Goal: Information Seeking & Learning: Learn about a topic

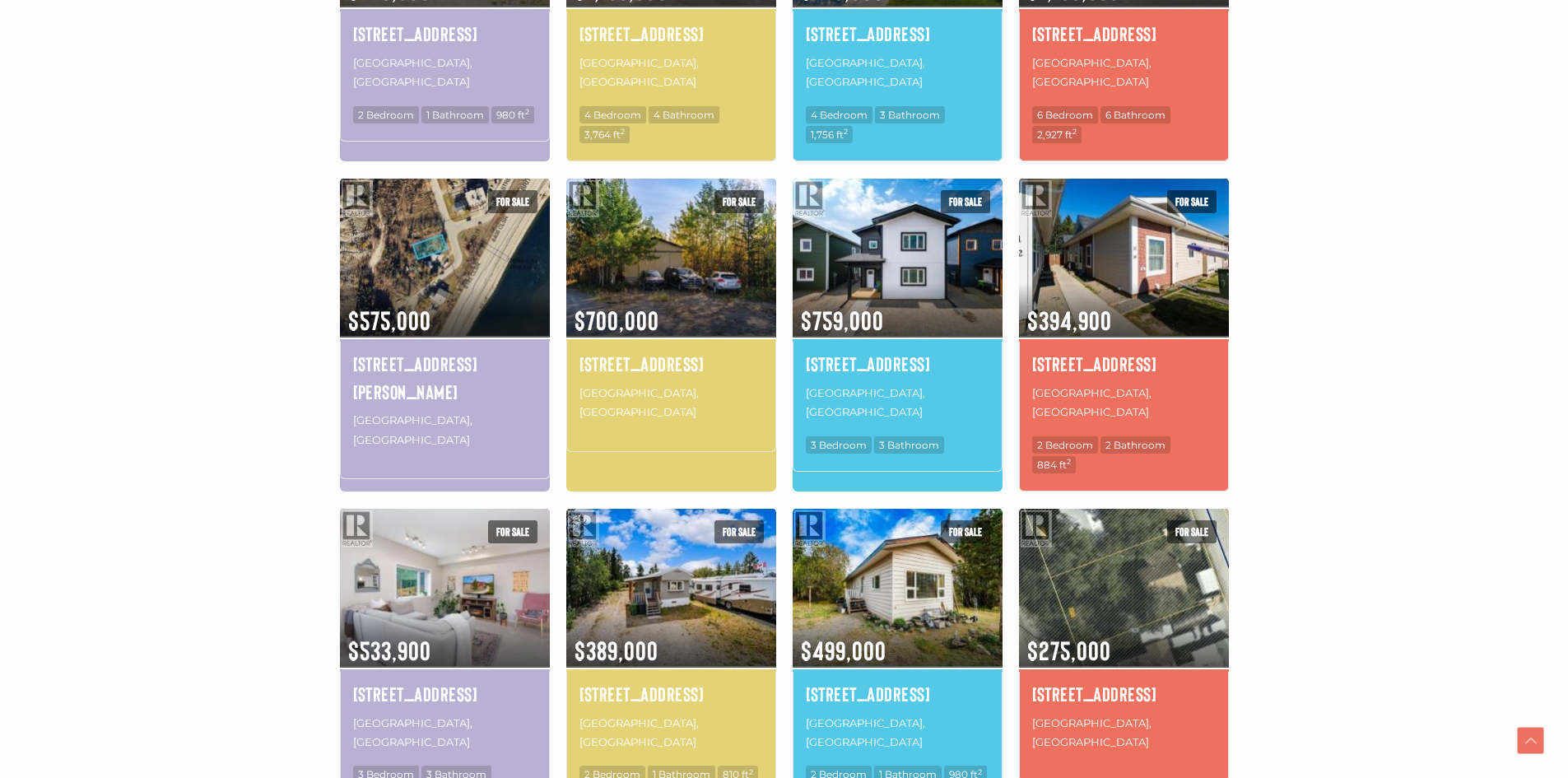
scroll to position [823, 0]
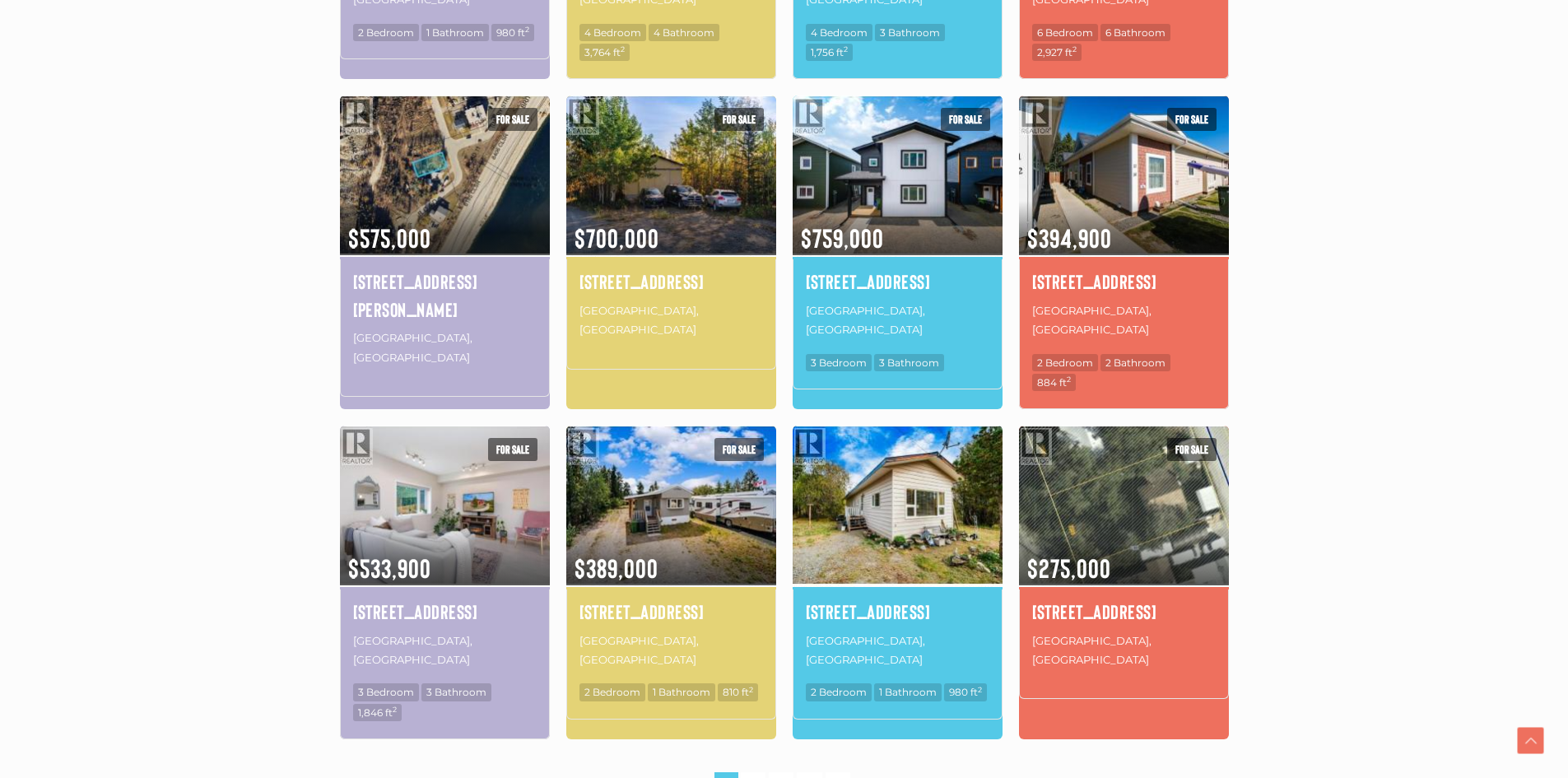
click at [891, 479] on img at bounding box center [897, 504] width 210 height 164
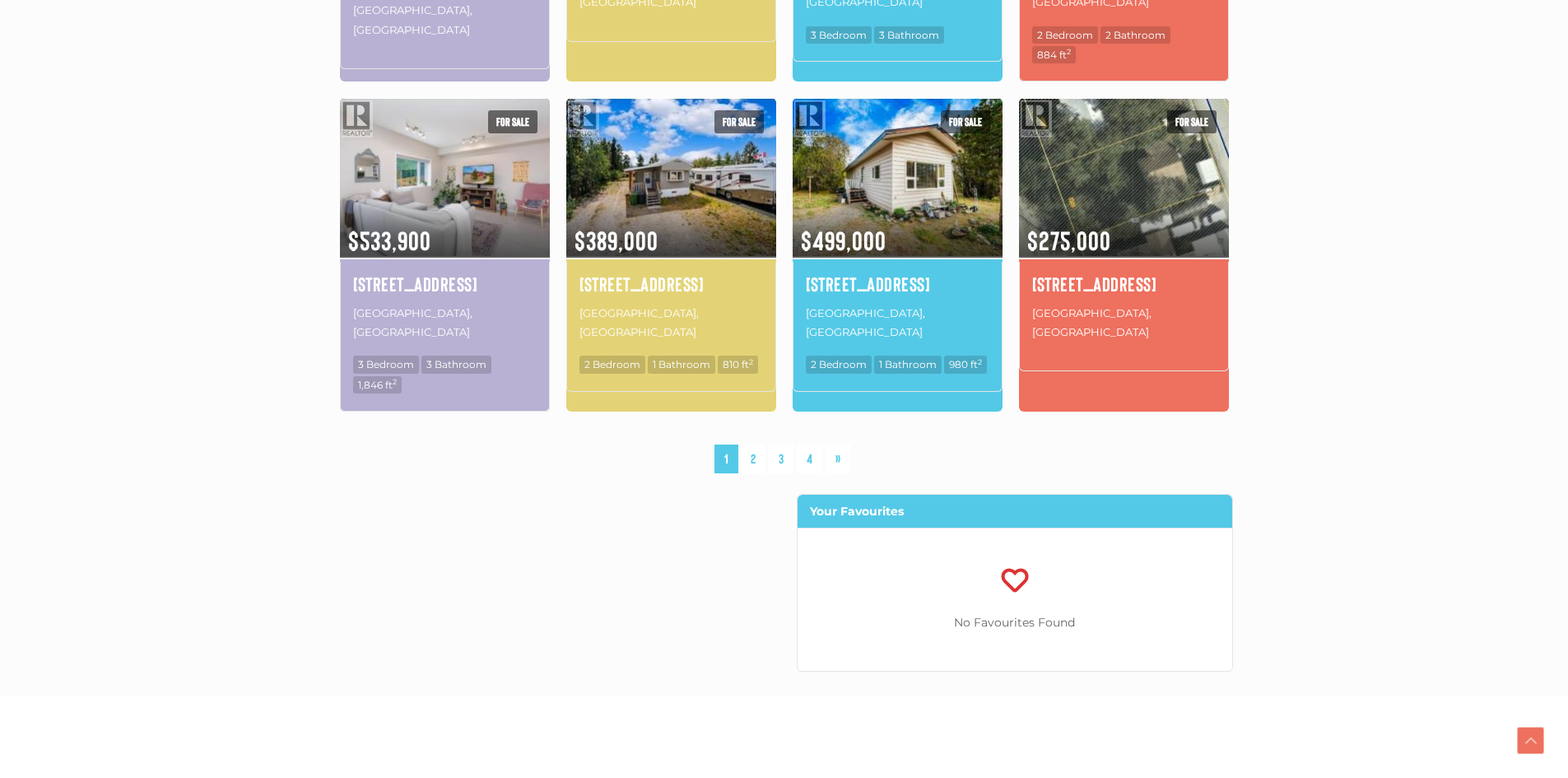
scroll to position [1152, 0]
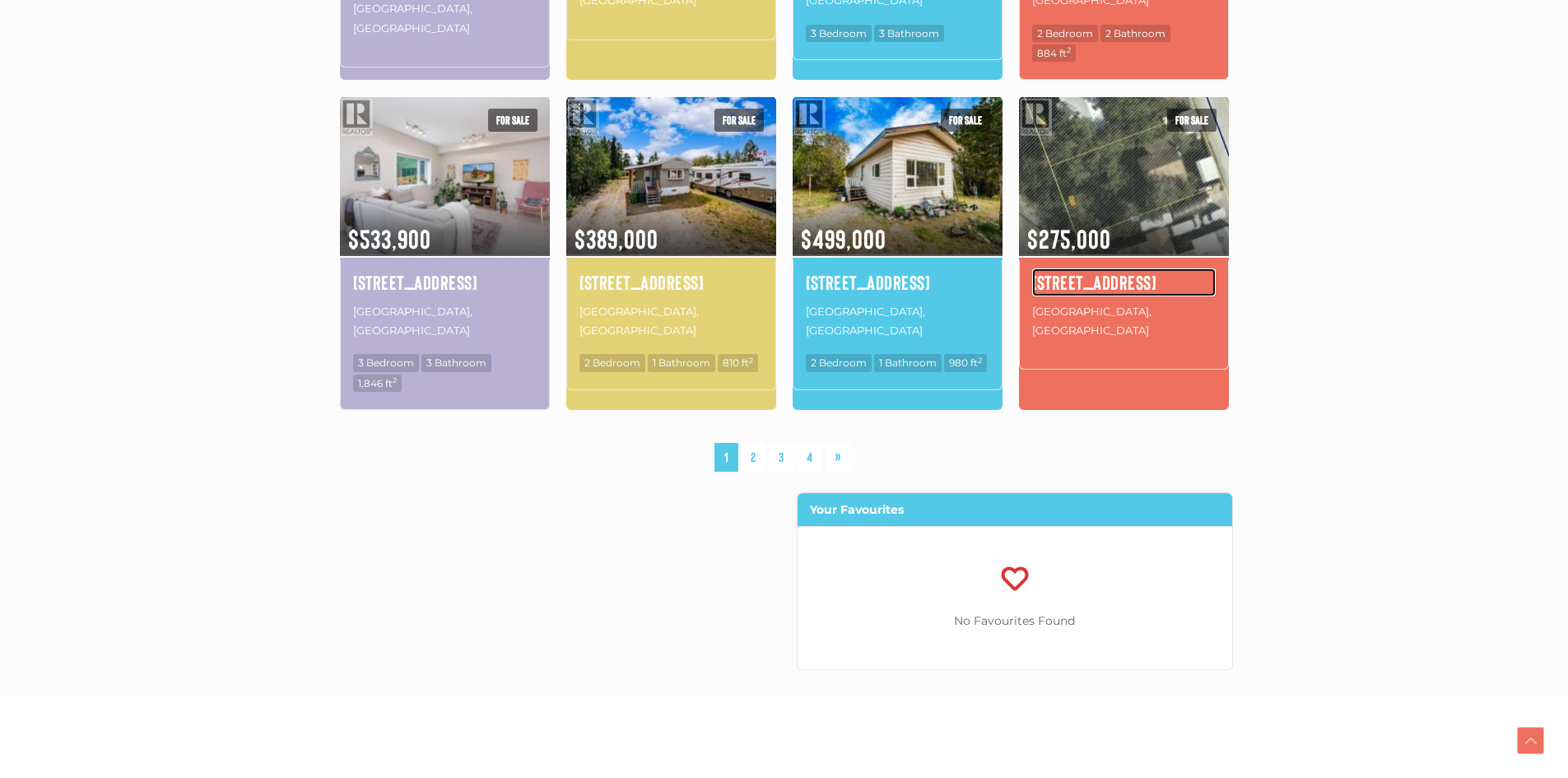
click at [1098, 268] on h4 "7223 7th Avenue" at bounding box center [1124, 282] width 184 height 28
click at [835, 443] on link "»" at bounding box center [838, 457] width 25 height 28
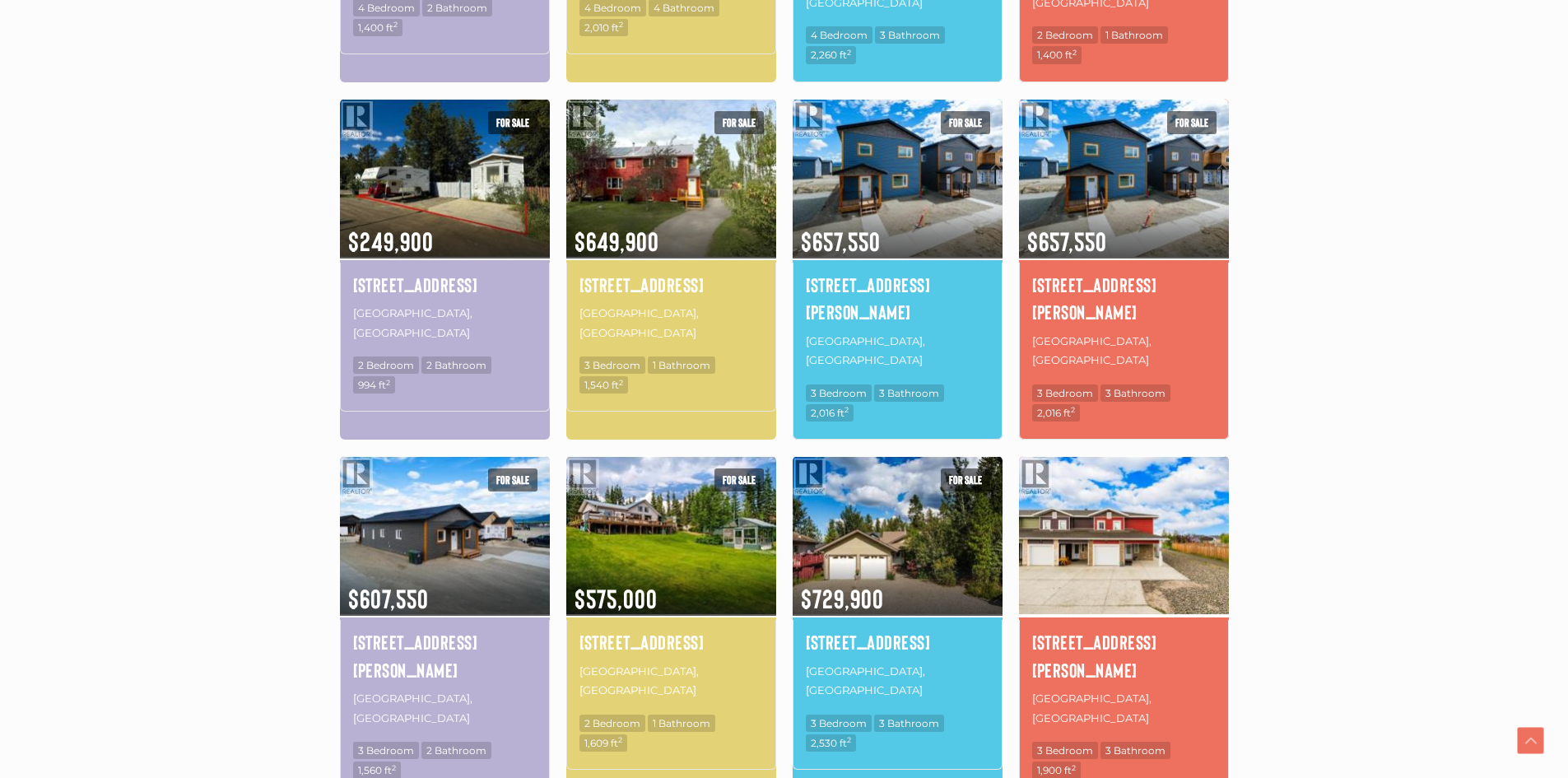
scroll to position [958, 0]
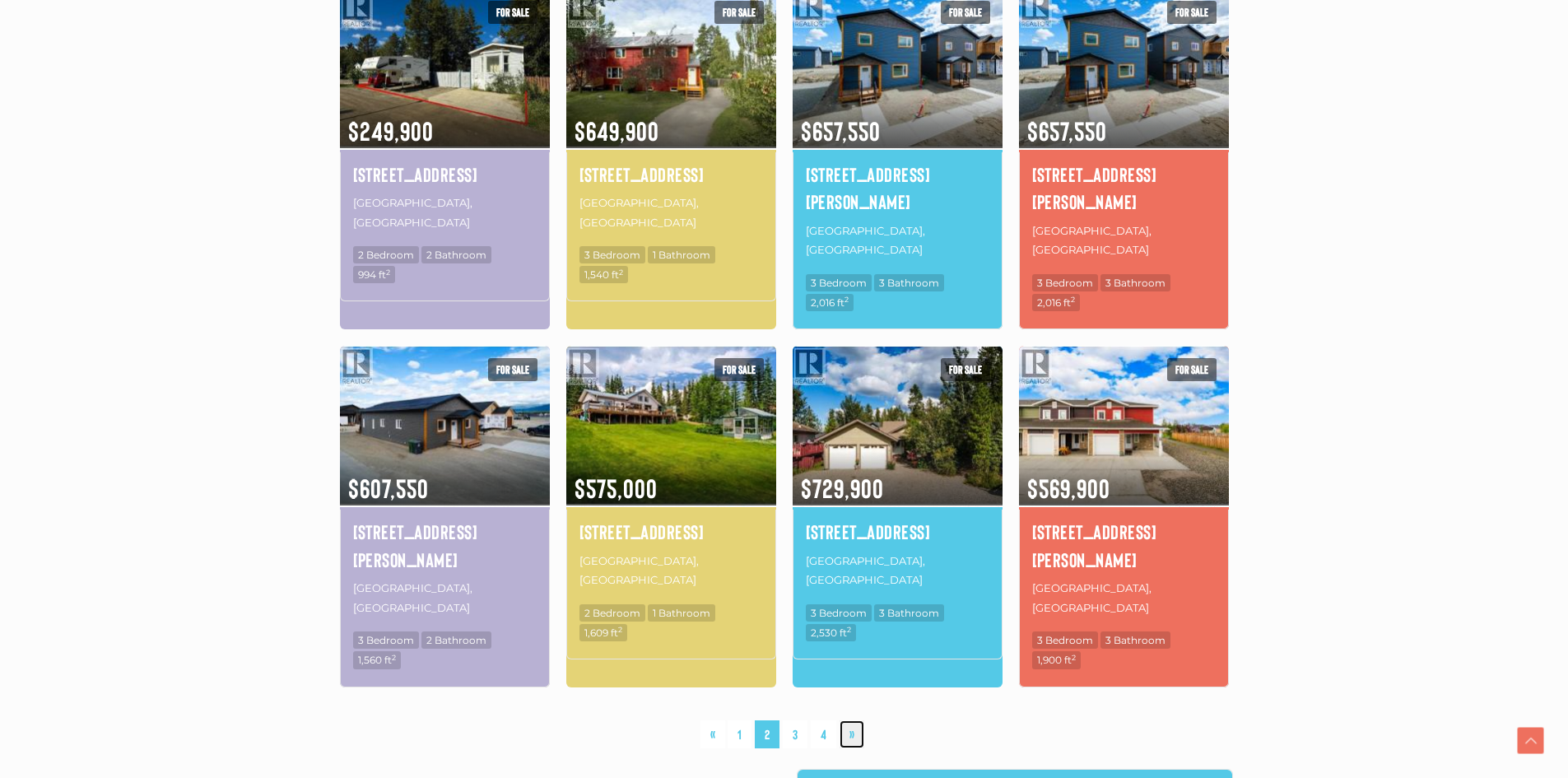
click at [849, 720] on link "»" at bounding box center [852, 734] width 25 height 28
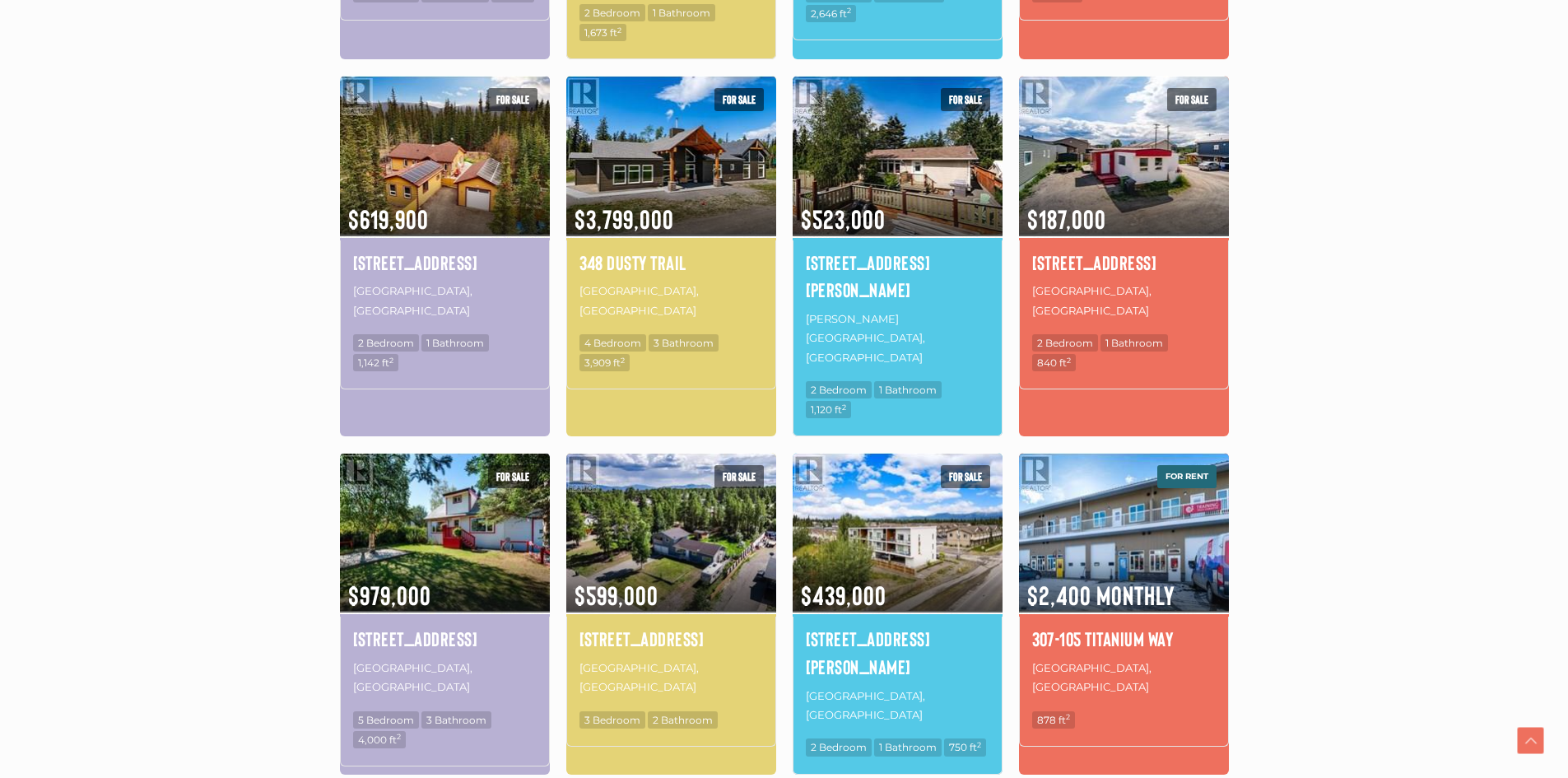
scroll to position [876, 0]
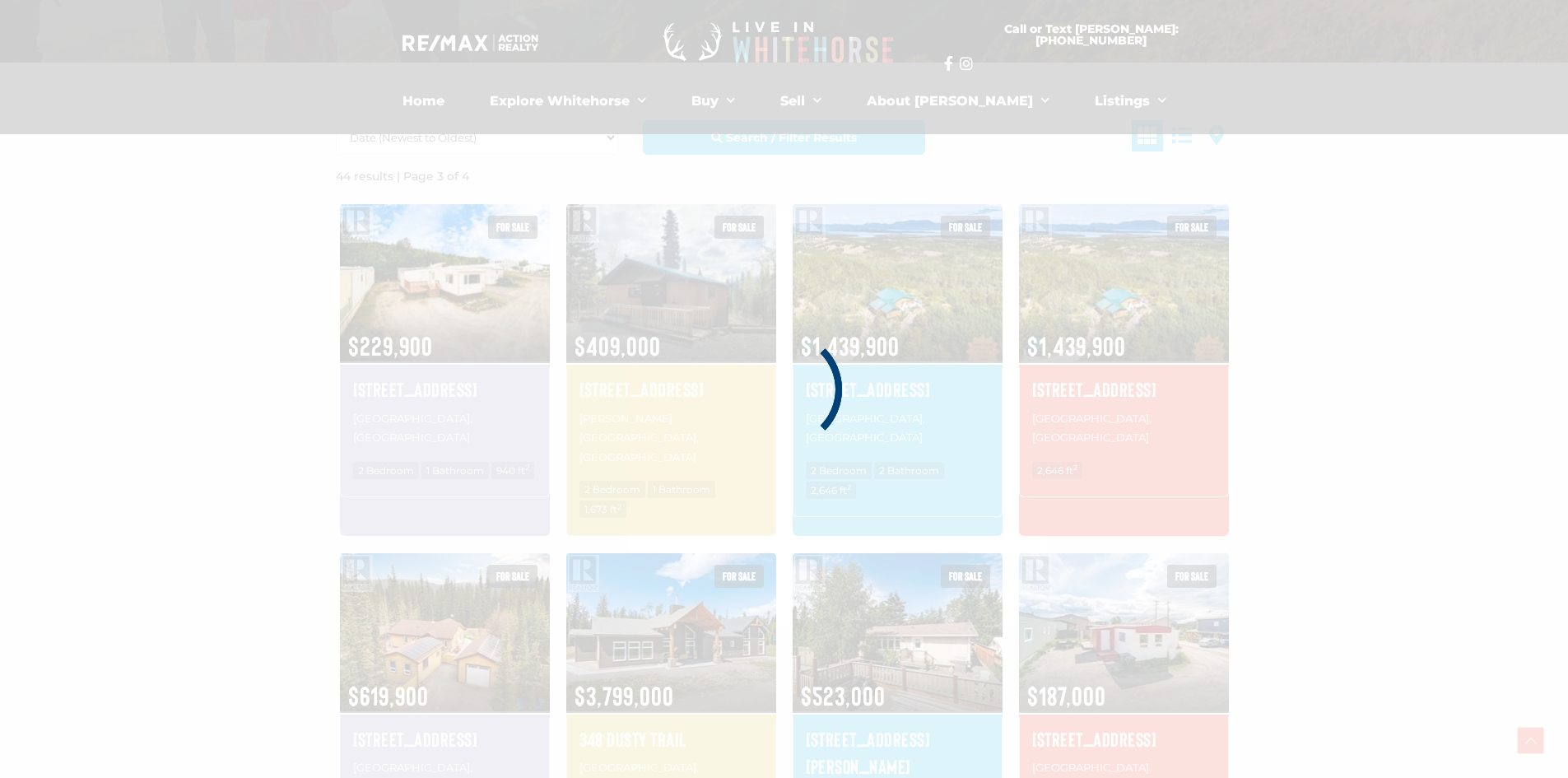
scroll to position [382, 0]
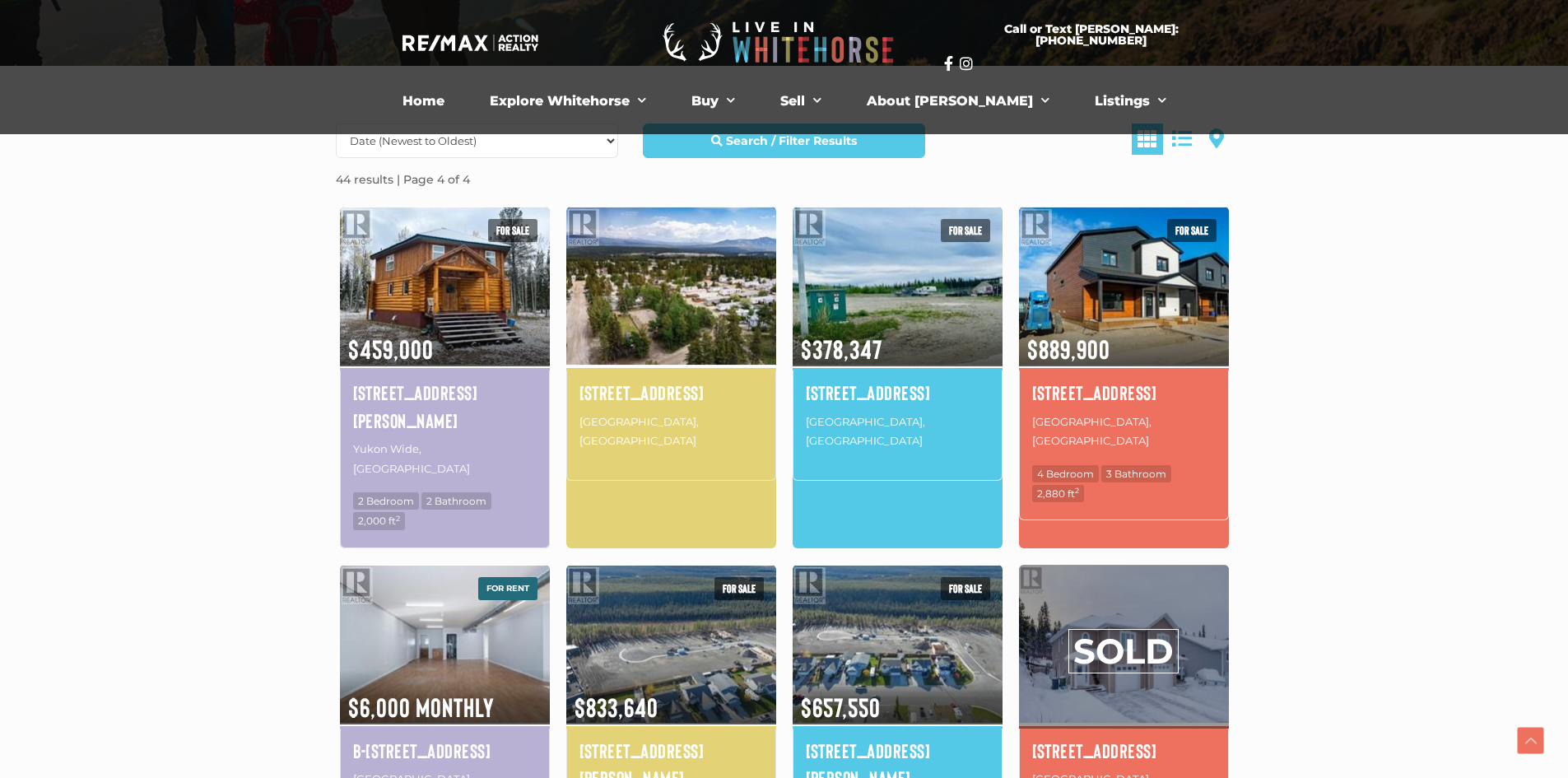
click at [671, 328] on img at bounding box center [670, 285] width 210 height 164
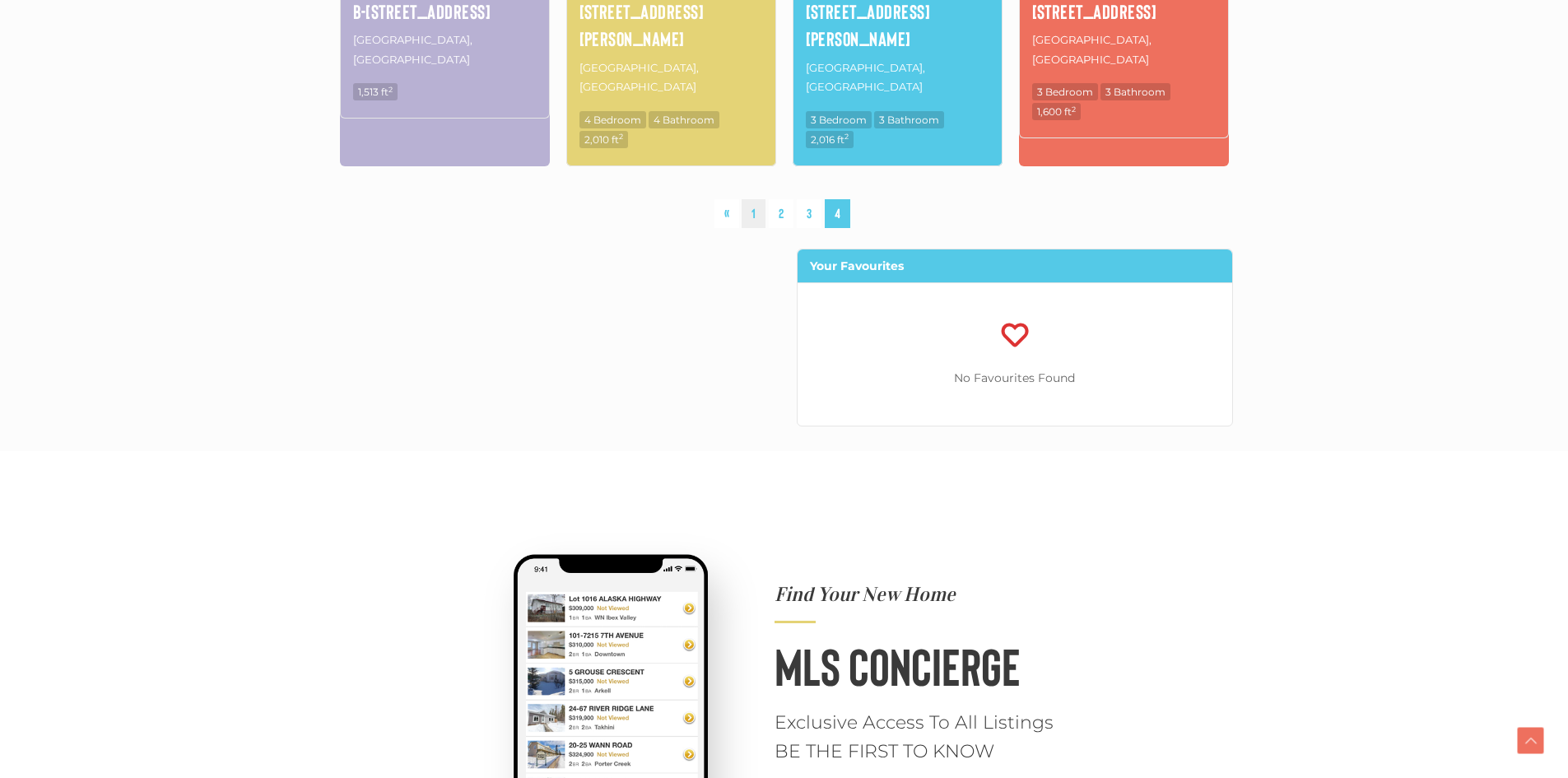
scroll to position [1123, 0]
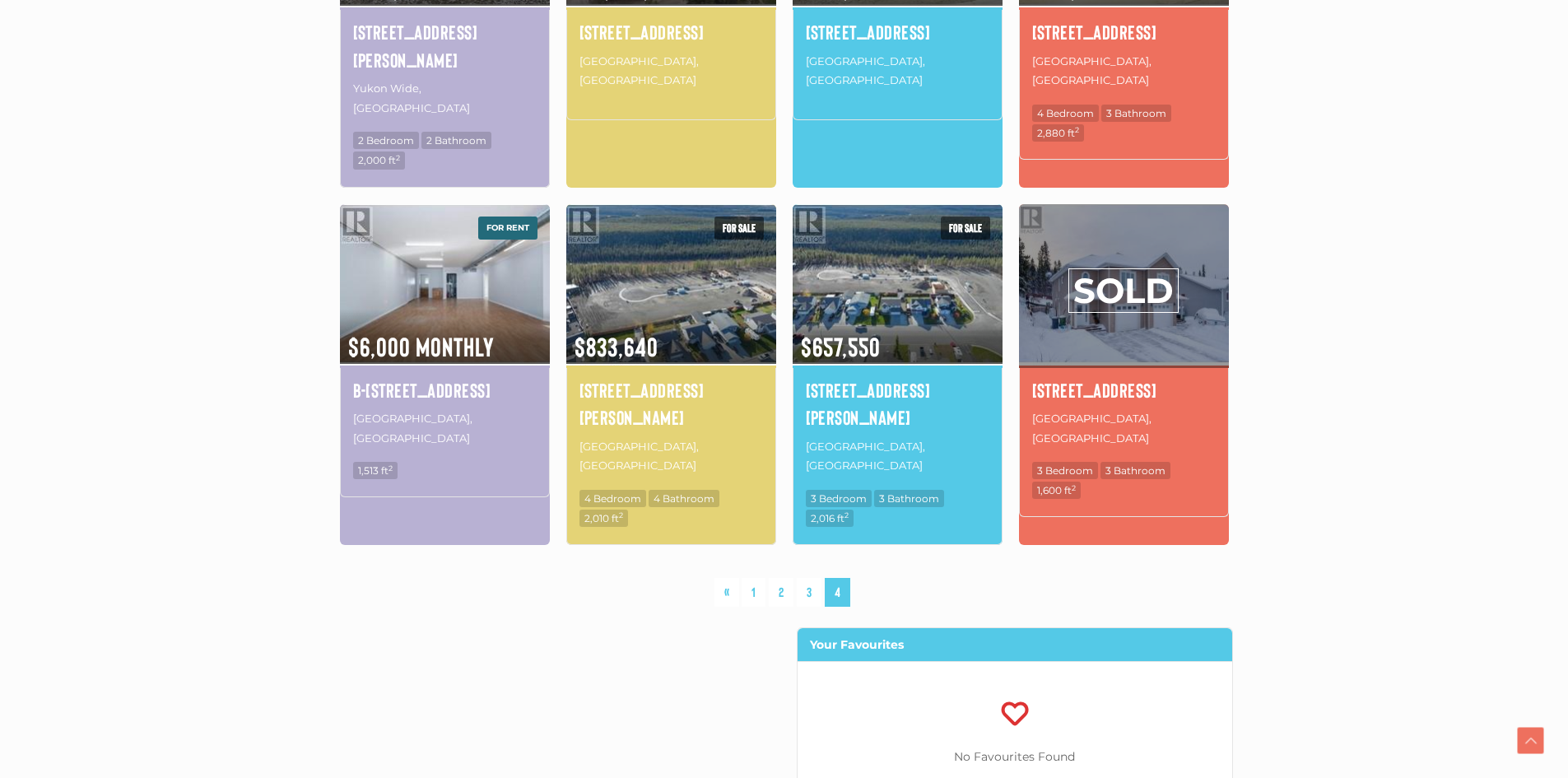
scroll to position [903, 0]
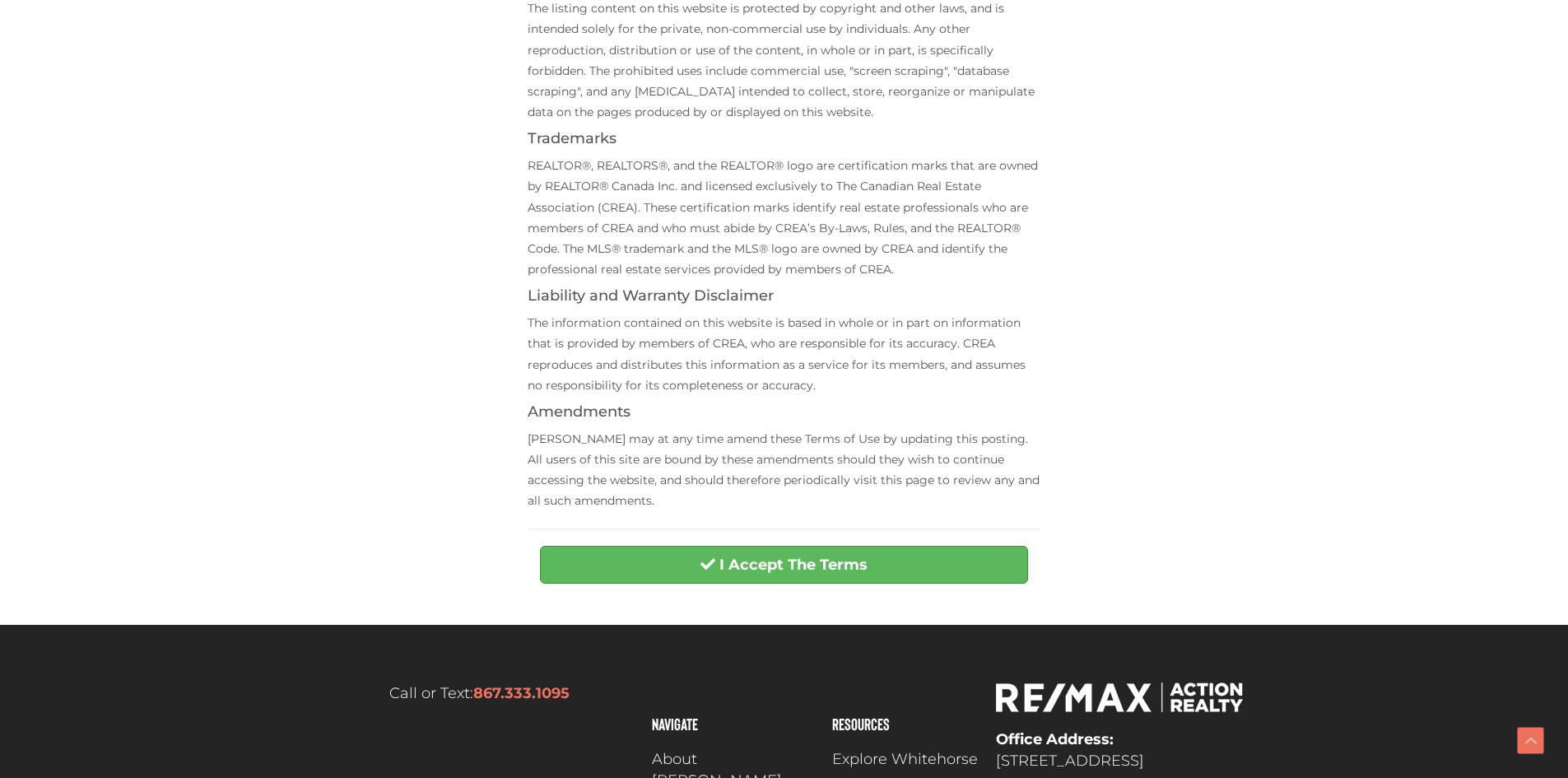
scroll to position [576, 0]
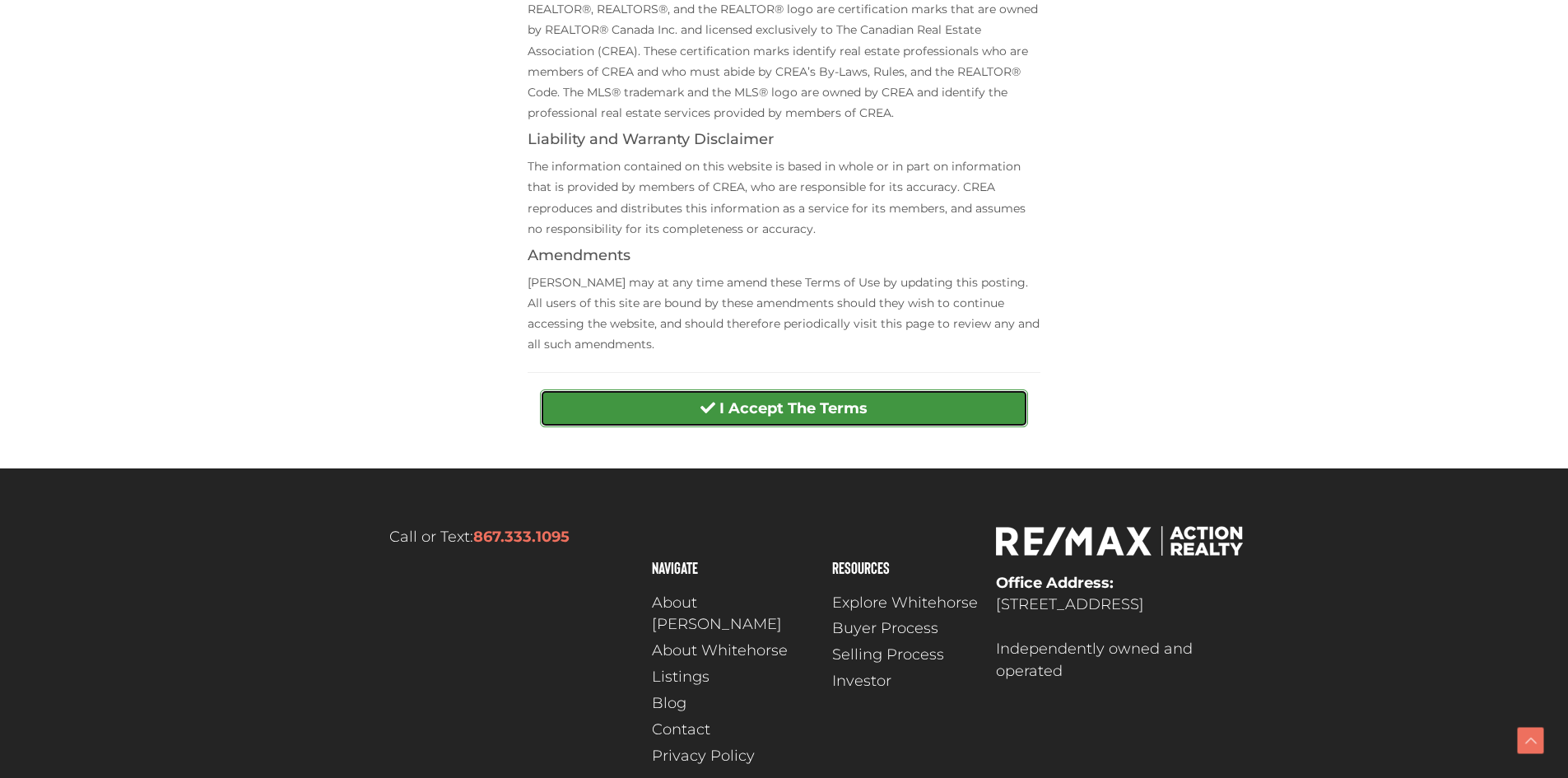
click at [807, 402] on strong "I Accept The Terms" at bounding box center [793, 407] width 148 height 18
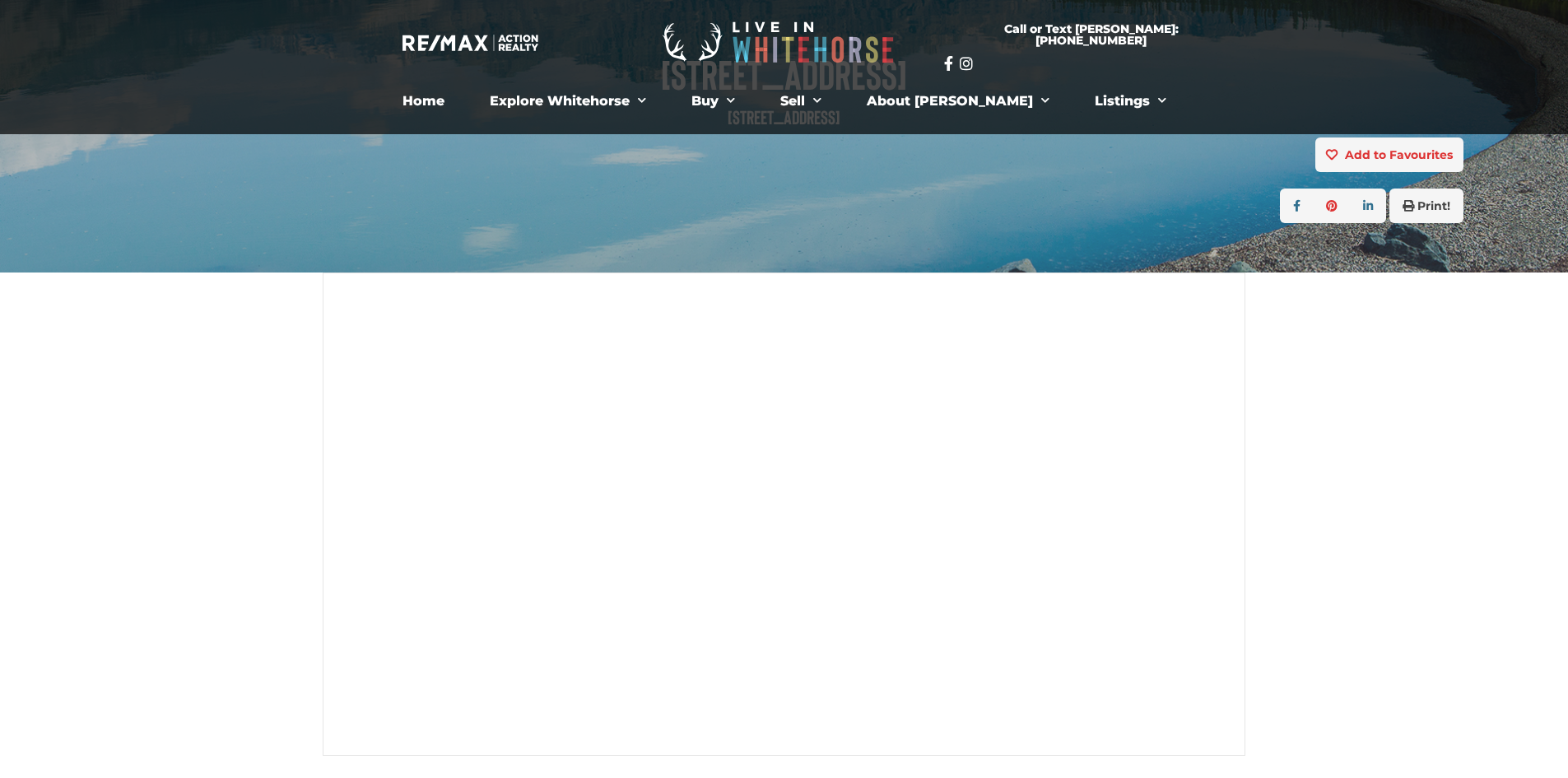
scroll to position [247, 0]
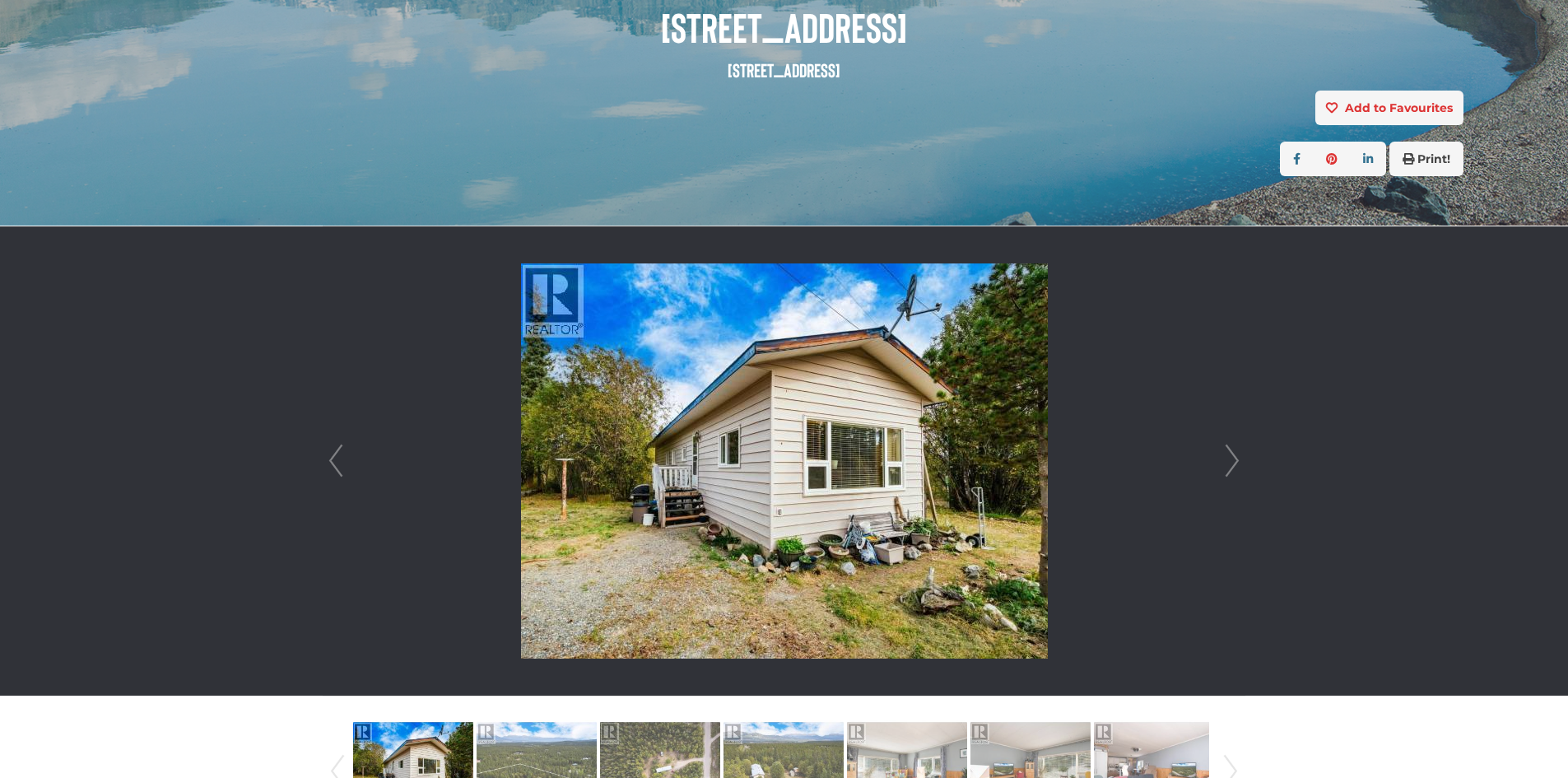
click at [1228, 456] on link "Next" at bounding box center [1232, 461] width 25 height 469
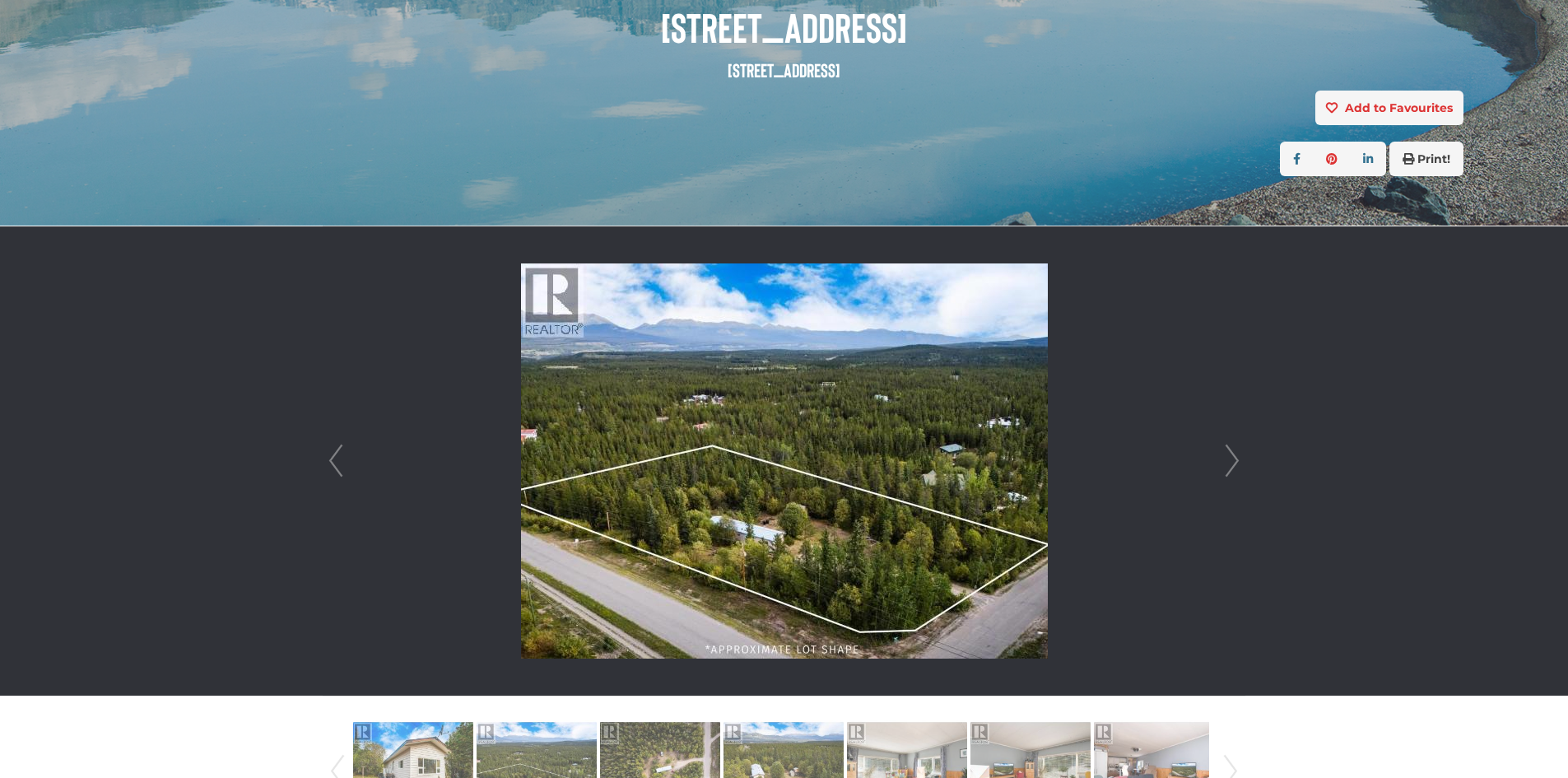
click at [1236, 460] on link "Next" at bounding box center [1232, 461] width 25 height 469
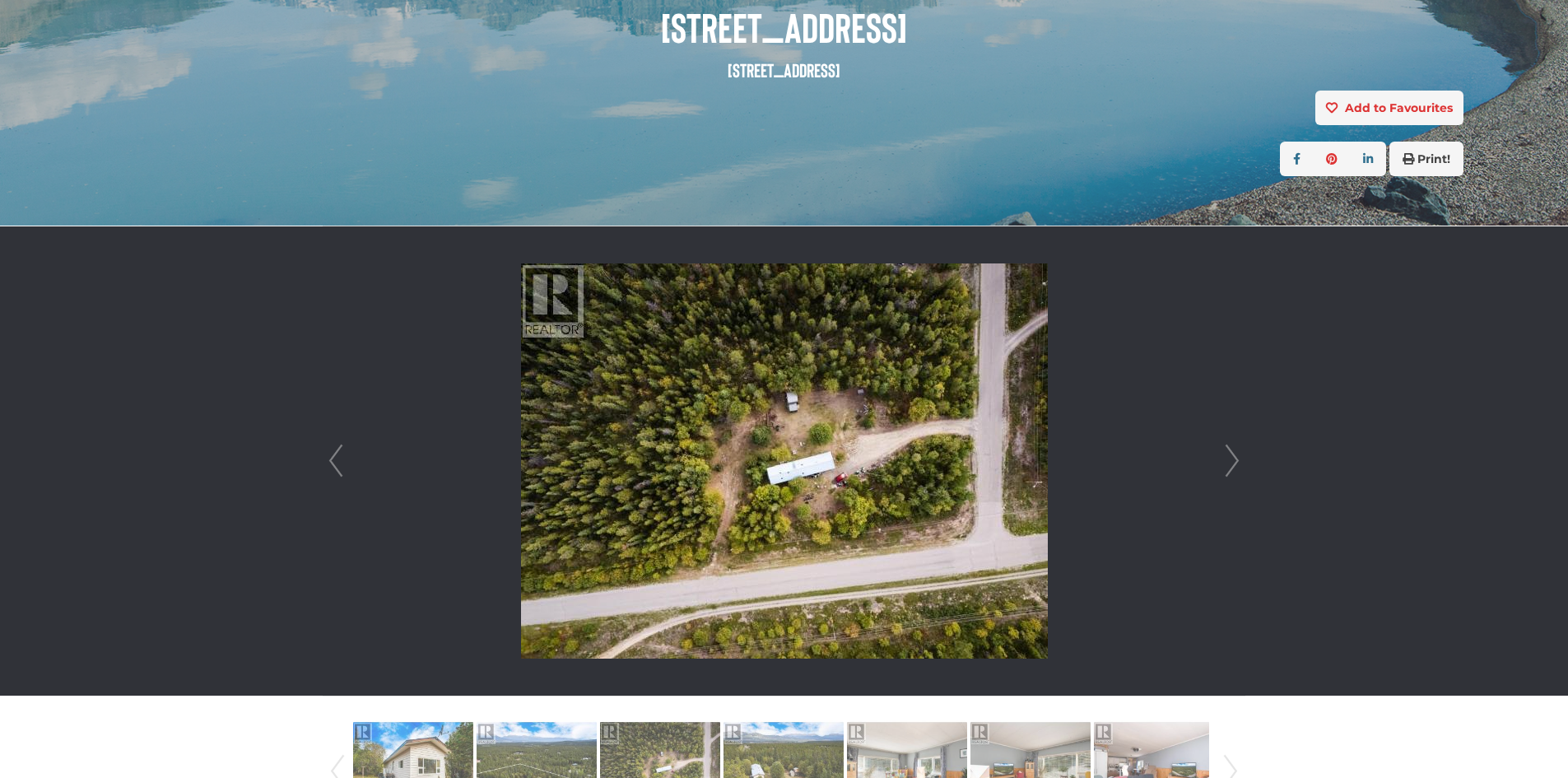
click at [1236, 460] on link "Next" at bounding box center [1232, 461] width 25 height 469
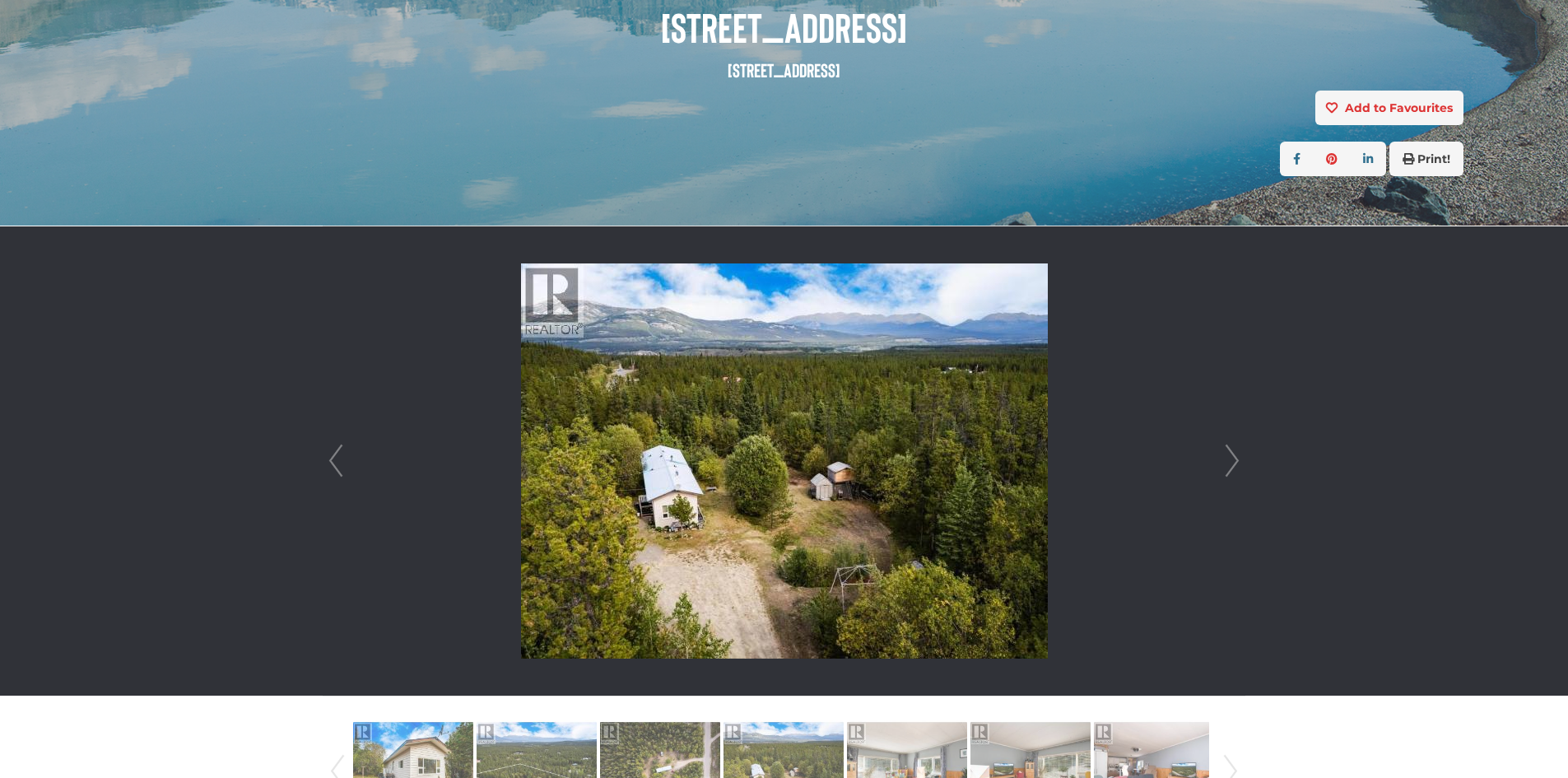
click at [1236, 460] on link "Next" at bounding box center [1232, 461] width 25 height 469
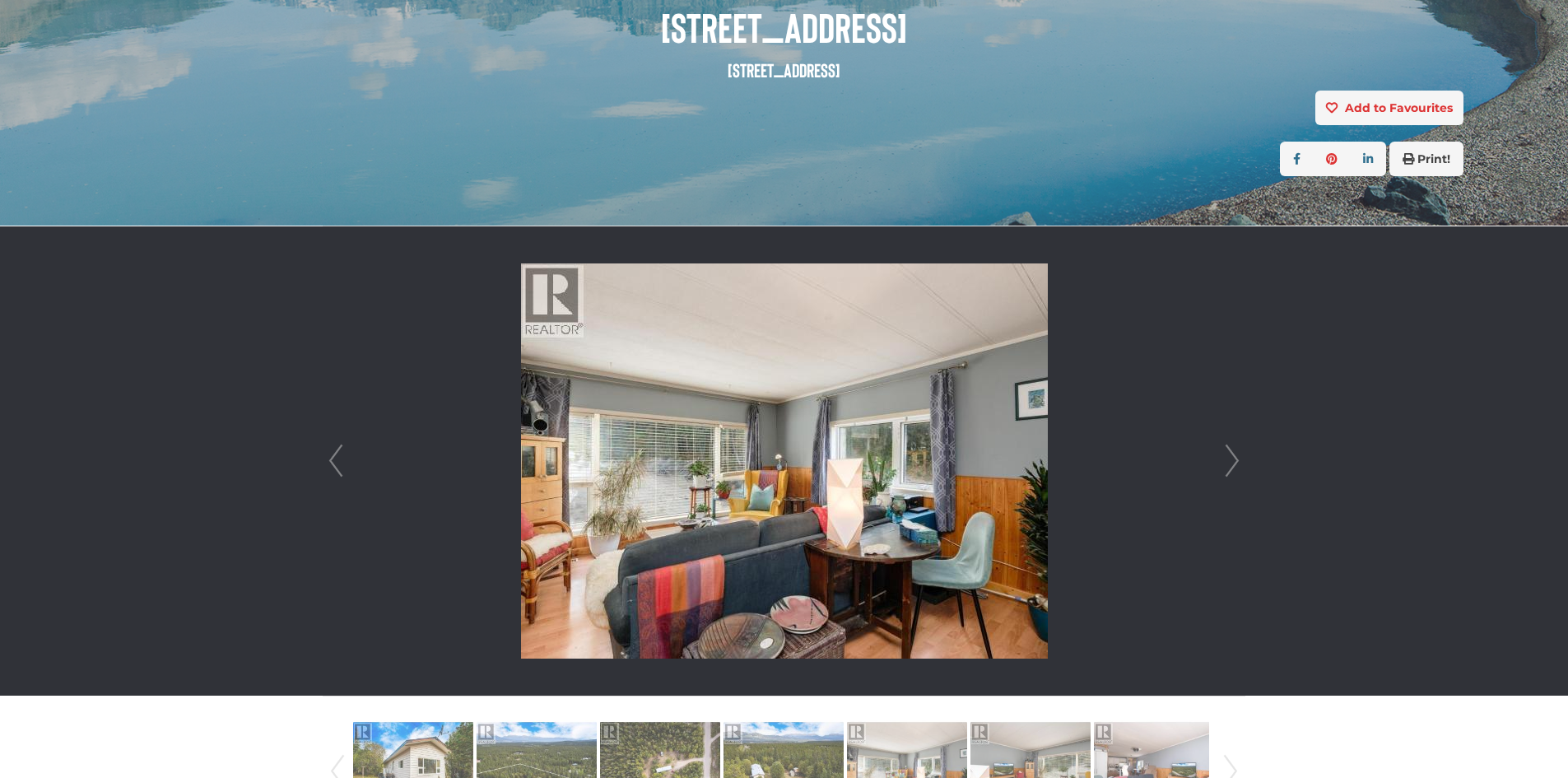
click at [1229, 463] on link "Next" at bounding box center [1232, 461] width 25 height 469
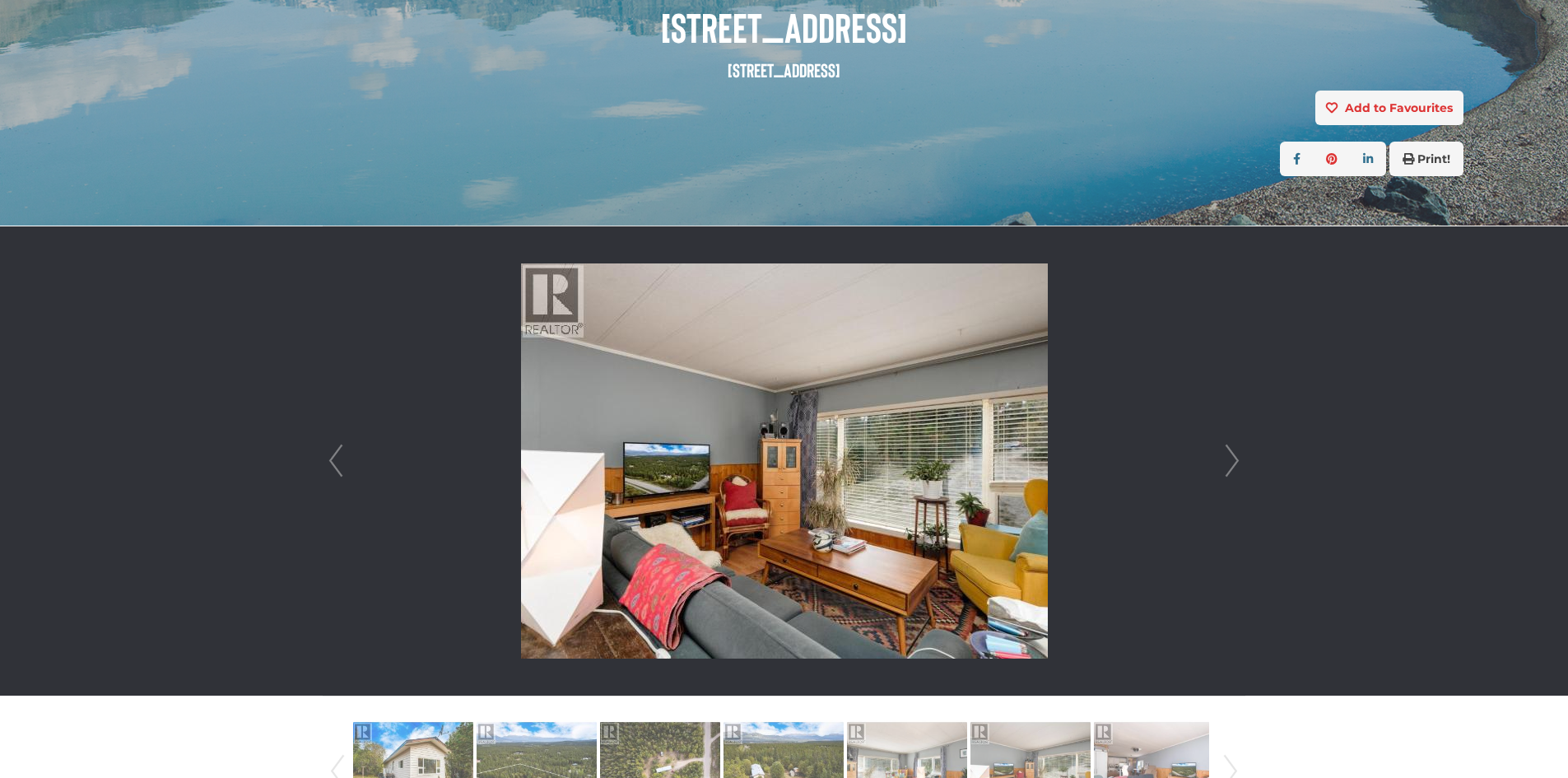
click at [1237, 465] on link "Next" at bounding box center [1232, 461] width 25 height 469
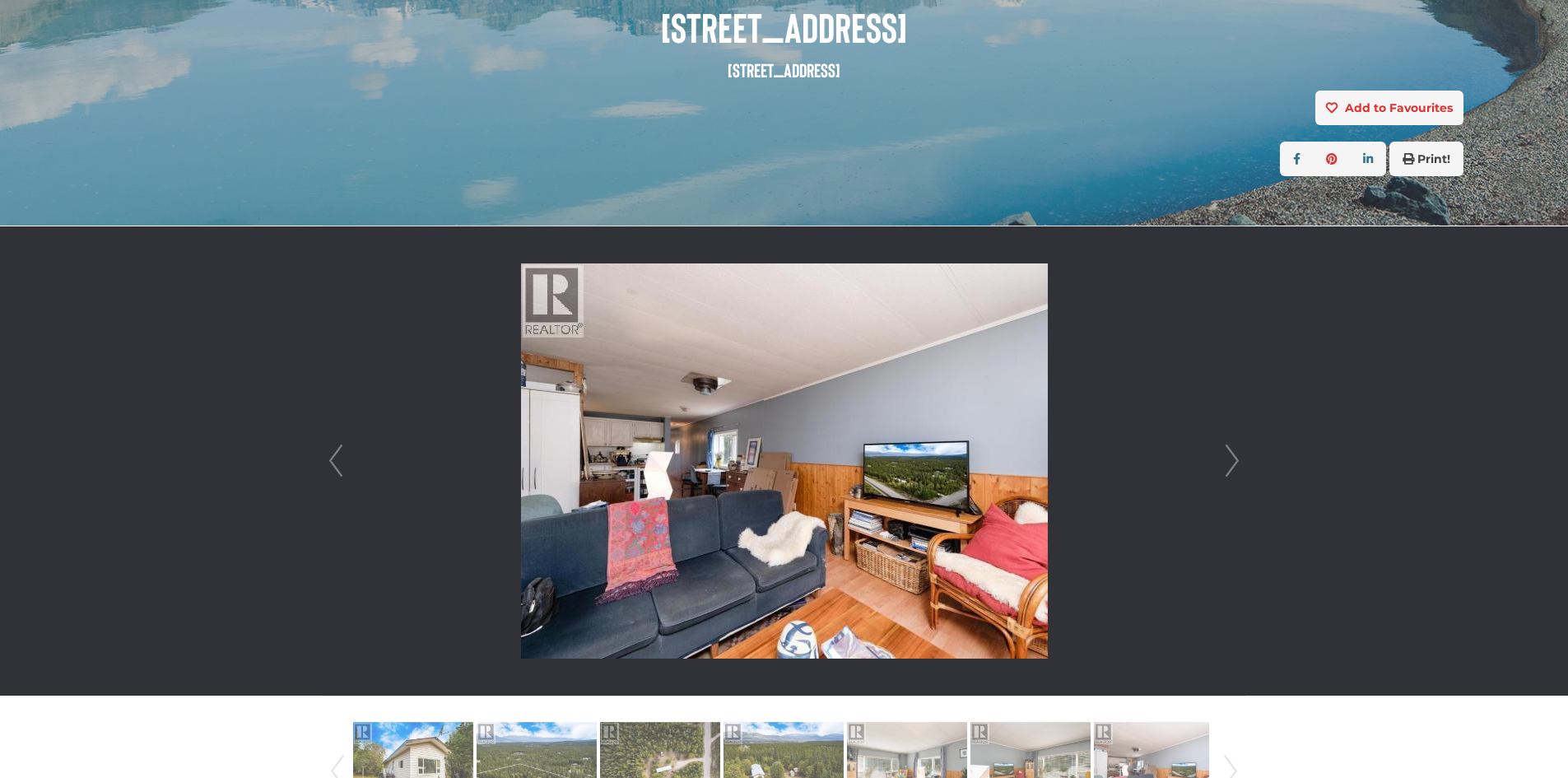
click at [1233, 466] on link "Next" at bounding box center [1232, 461] width 25 height 469
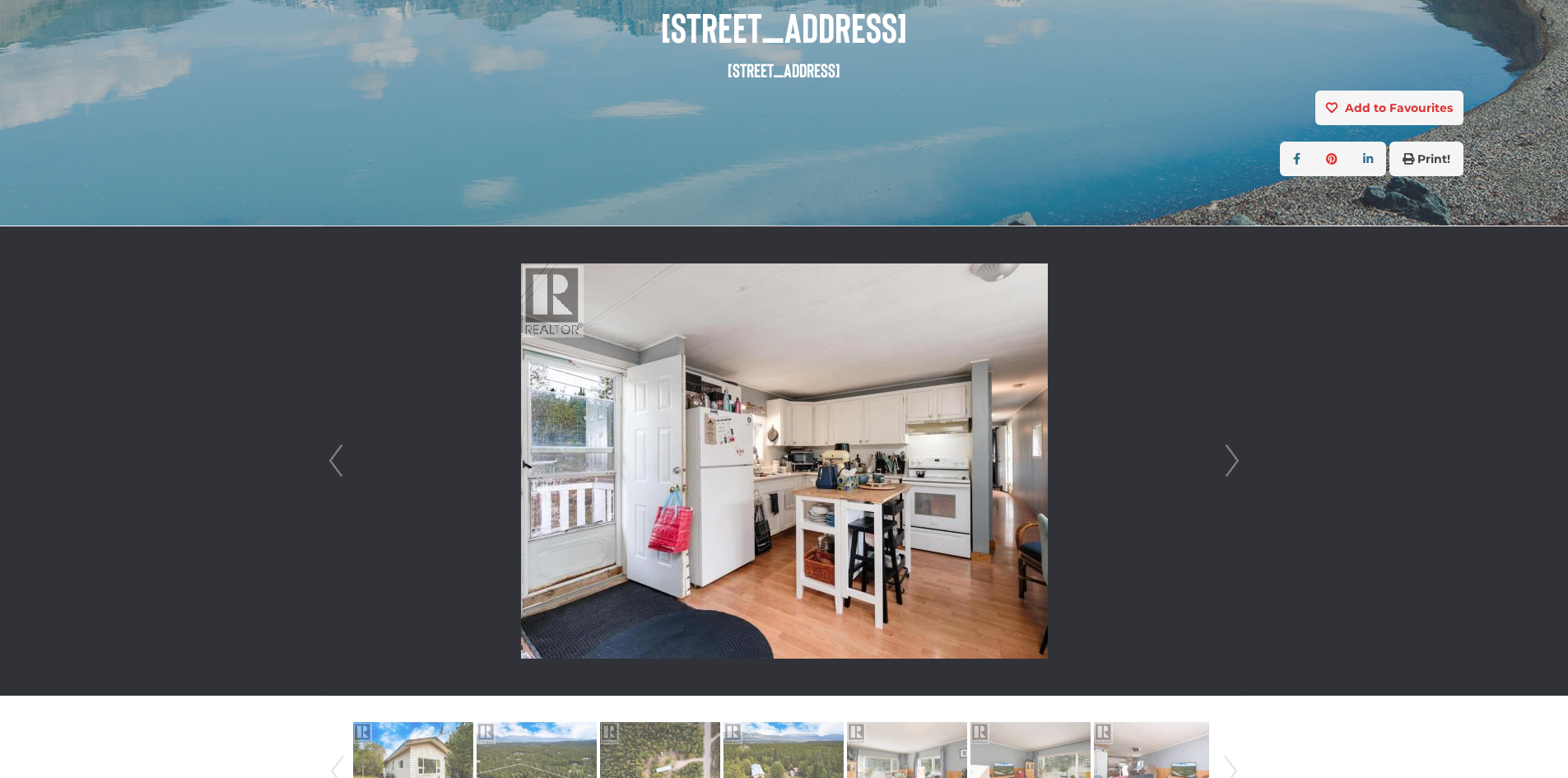
click at [1232, 466] on link "Next" at bounding box center [1232, 461] width 25 height 469
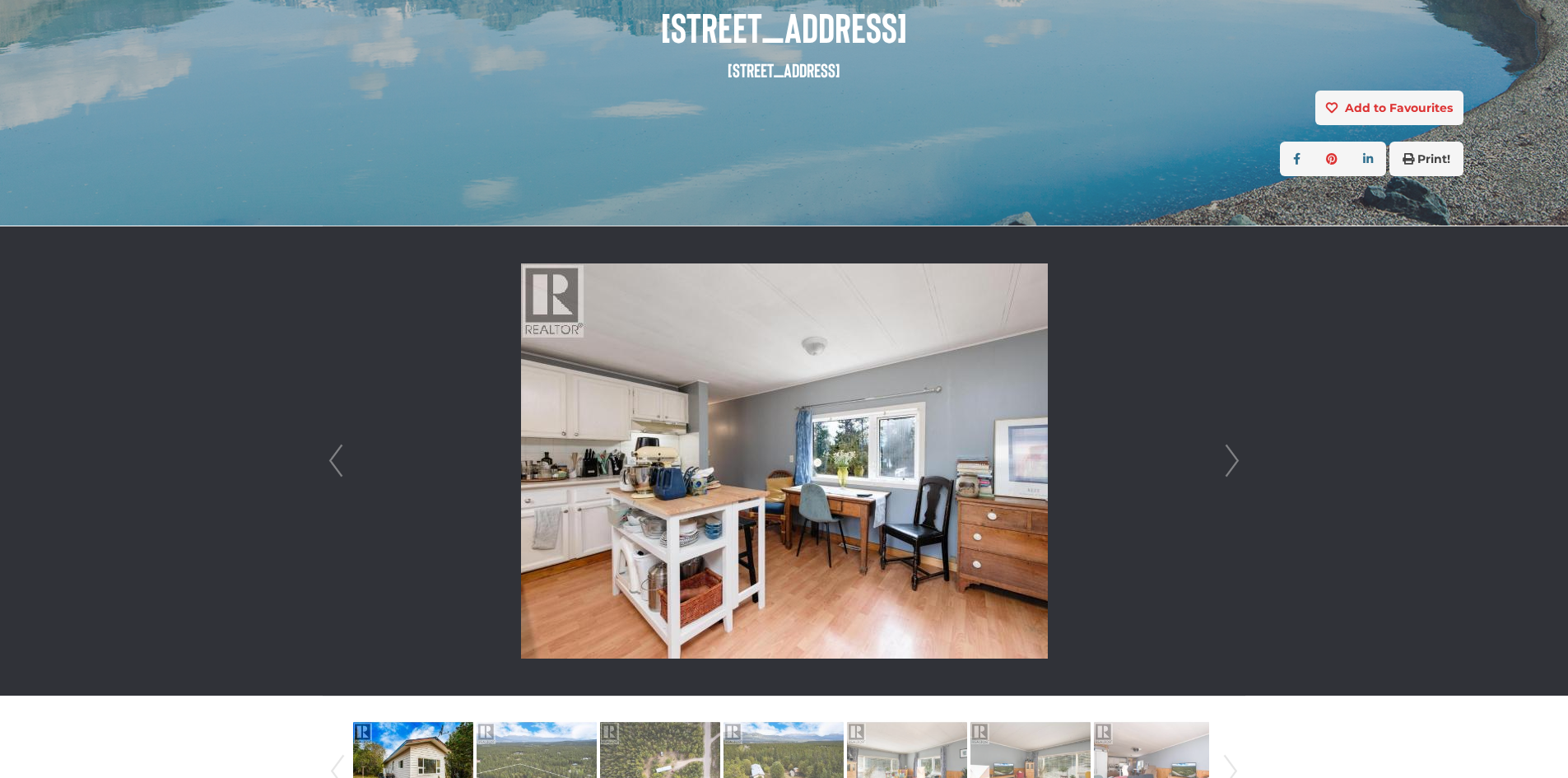
click at [1232, 466] on link "Next" at bounding box center [1232, 461] width 25 height 469
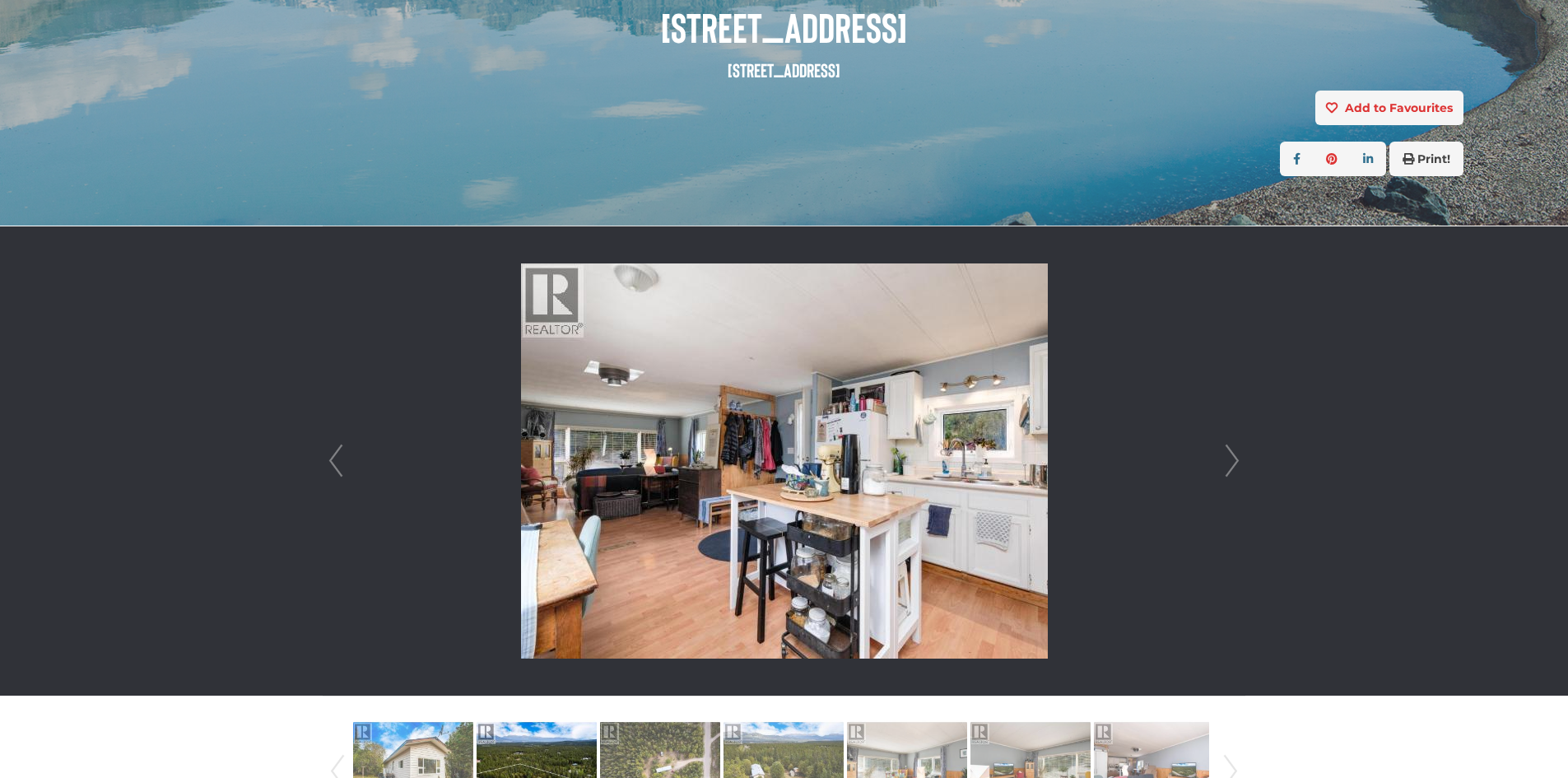
click at [1232, 466] on link "Next" at bounding box center [1232, 461] width 25 height 469
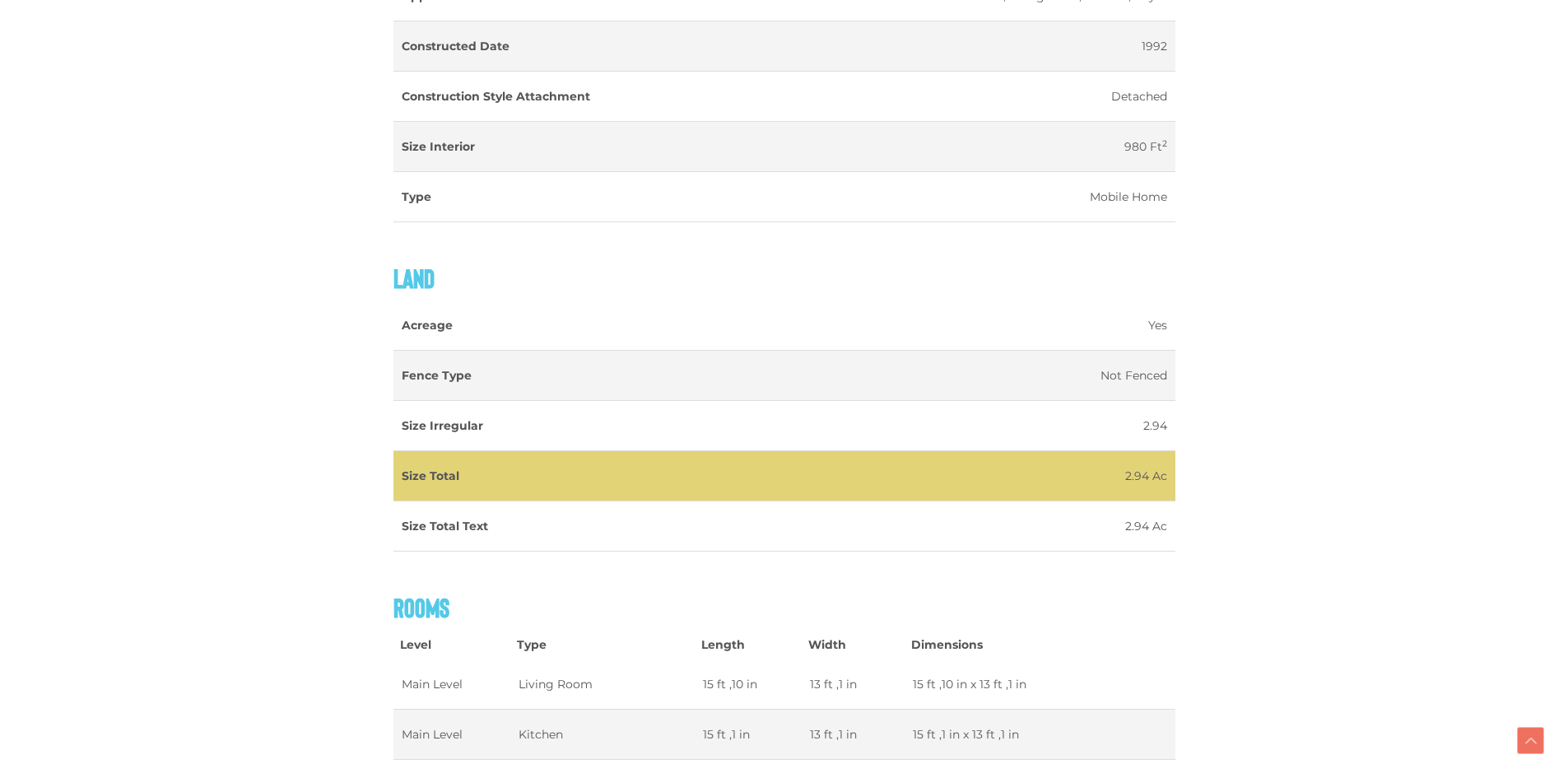
scroll to position [2057, 0]
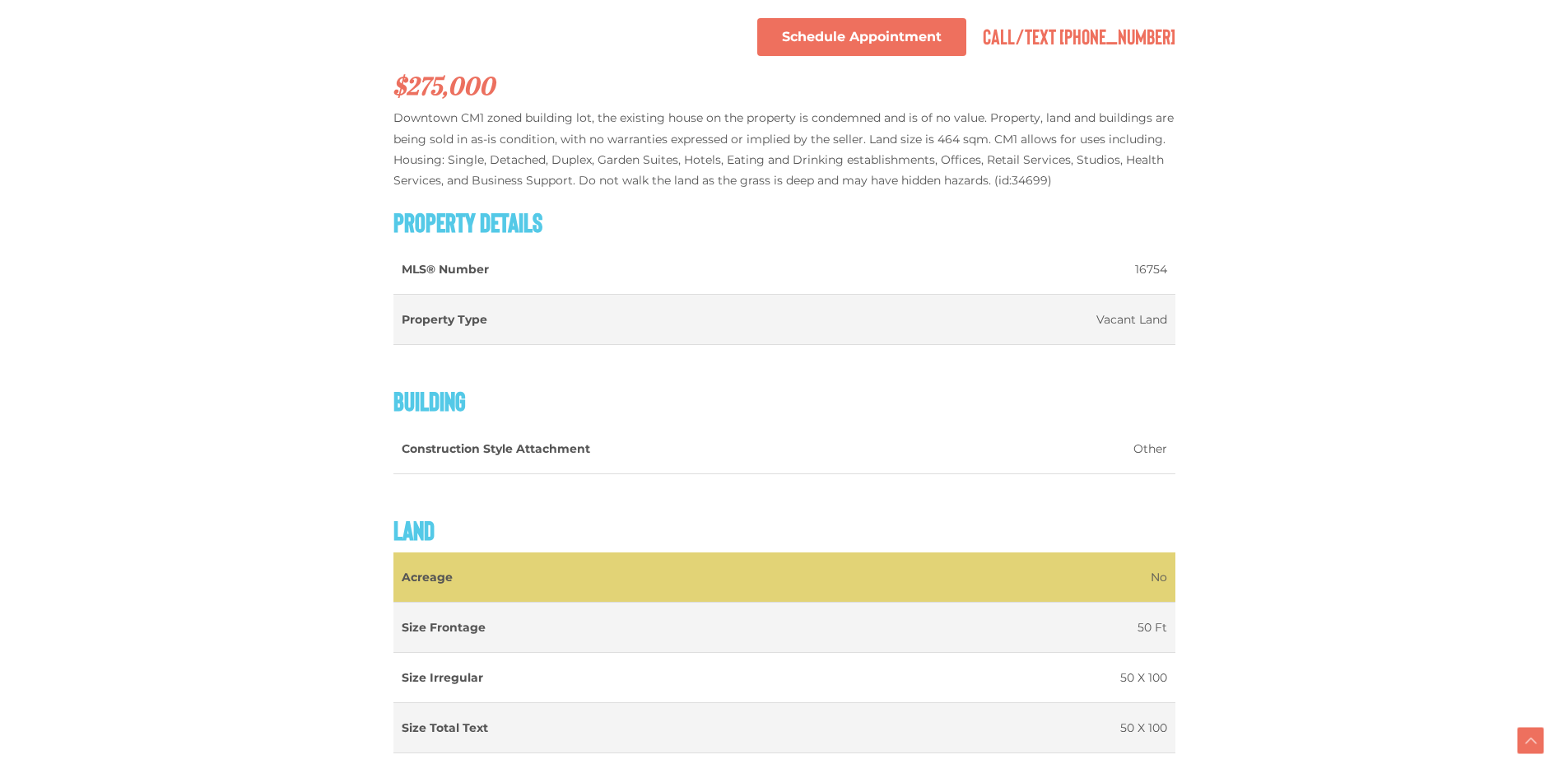
scroll to position [1070, 0]
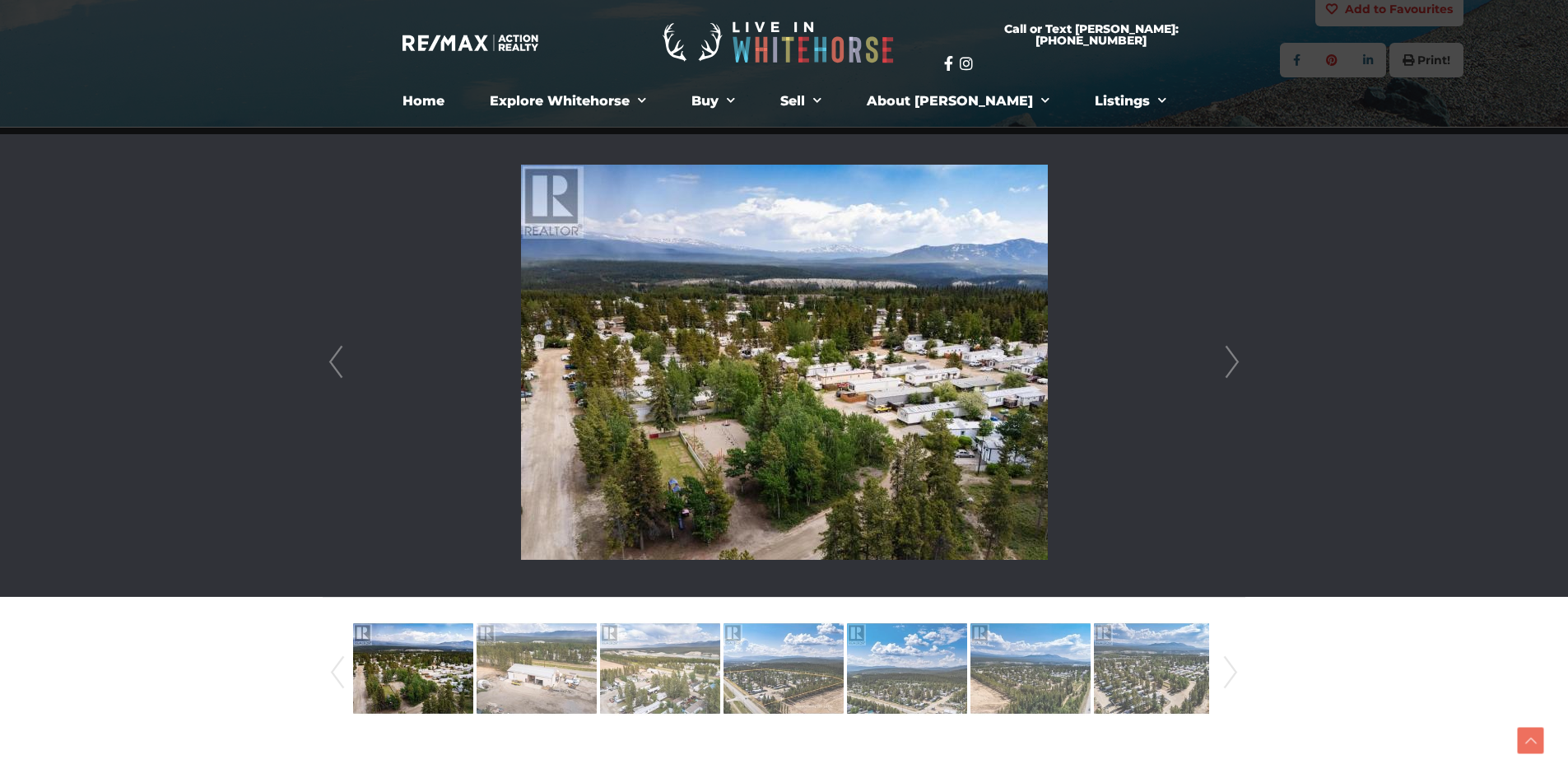
scroll to position [329, 0]
